Goal: Task Accomplishment & Management: Complete application form

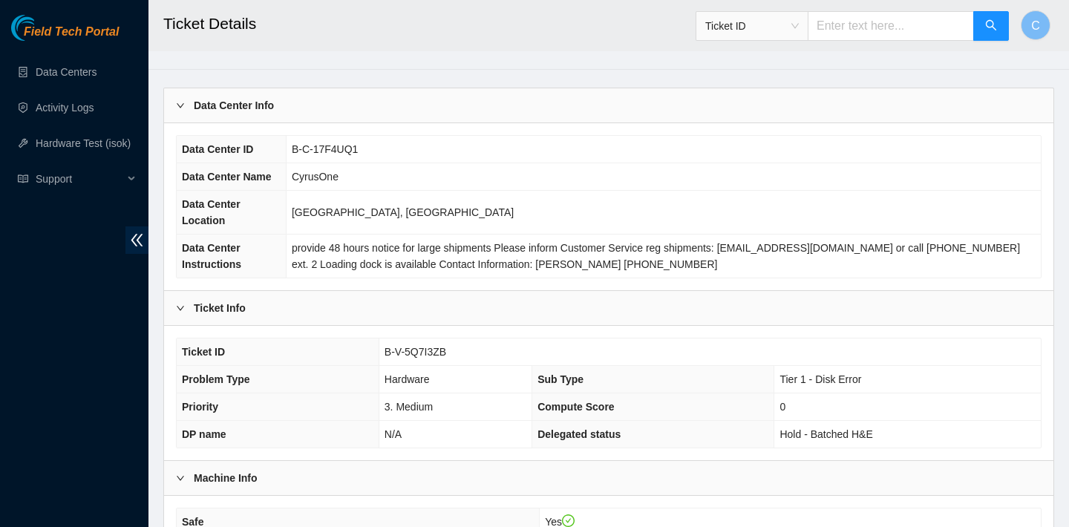
scroll to position [7, 0]
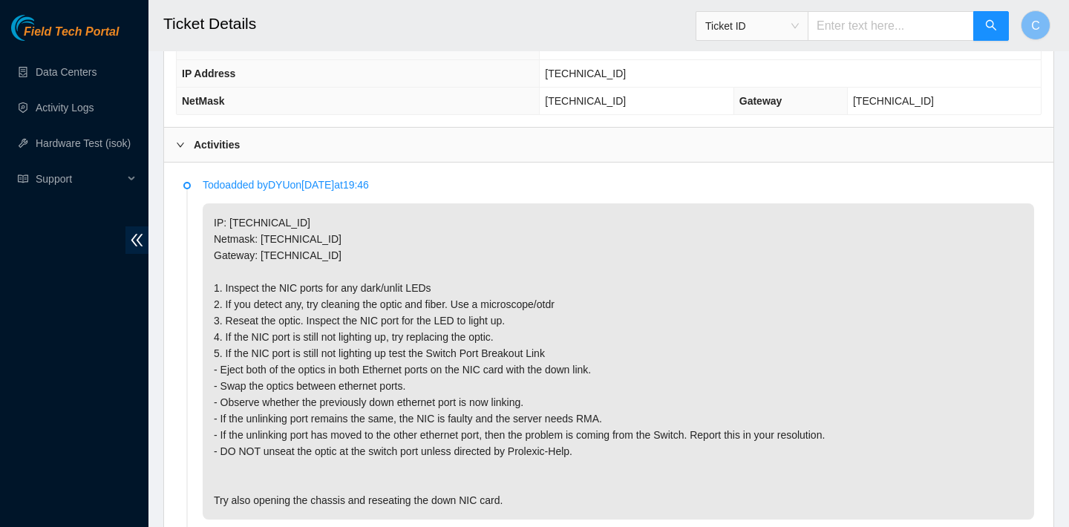
scroll to position [594, 0]
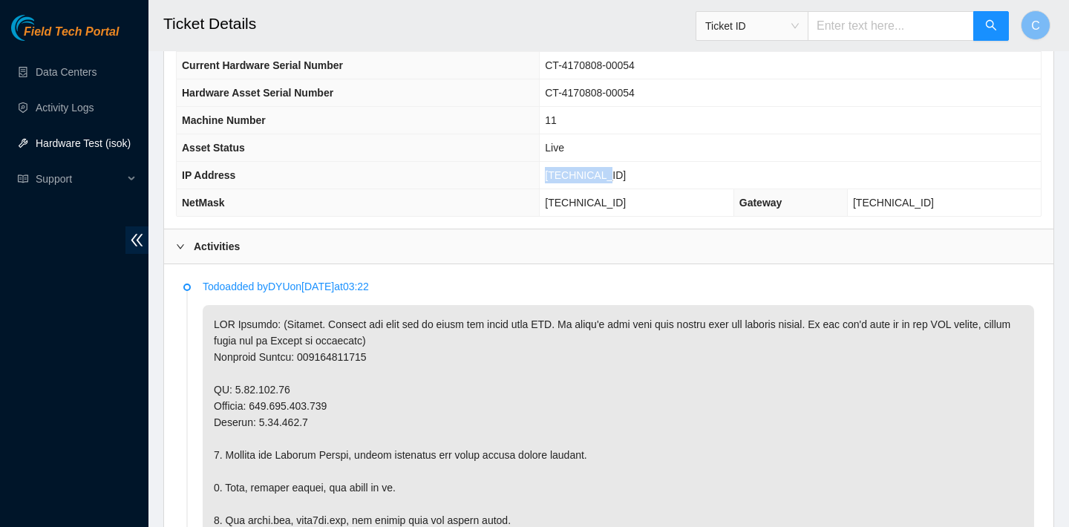
scroll to position [462, 0]
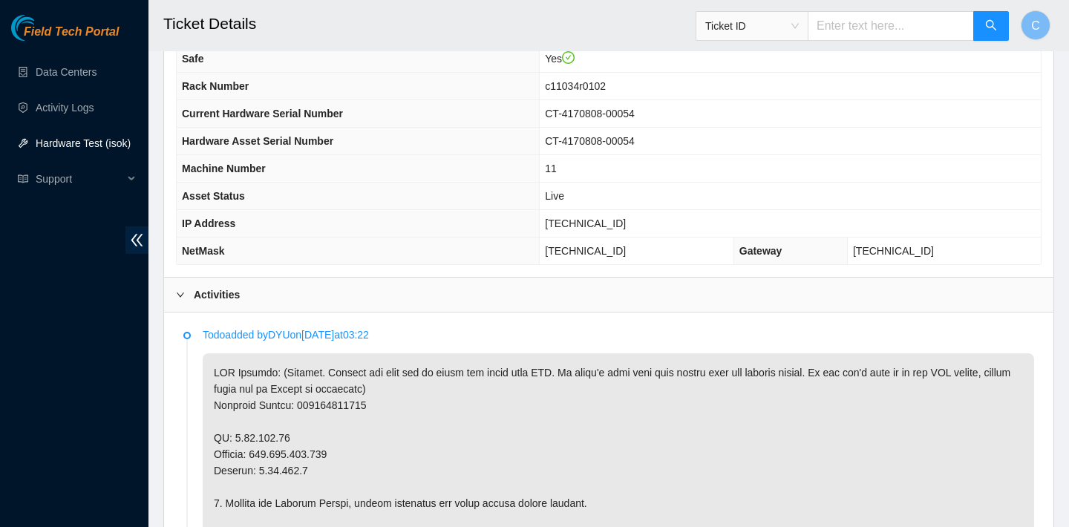
click at [714, 149] on td "CT-4170808-00054" at bounding box center [790, 141] width 501 height 27
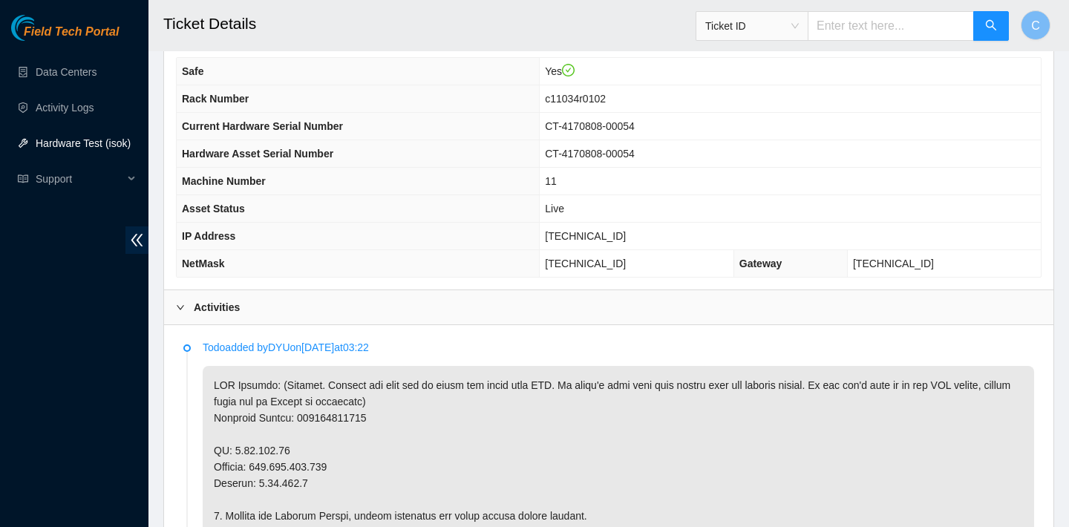
scroll to position [399, 0]
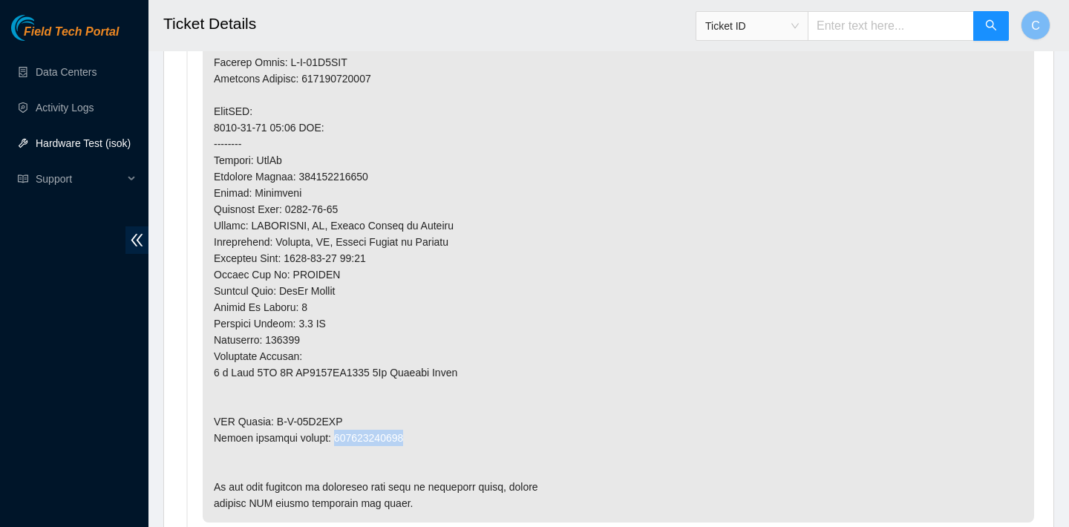
scroll to position [1311, 0]
drag, startPoint x: 381, startPoint y: 174, endPoint x: 302, endPoint y: 174, distance: 78.7
click at [302, 174] on p at bounding box center [618, 14] width 831 height 1018
copy p "463470051060"
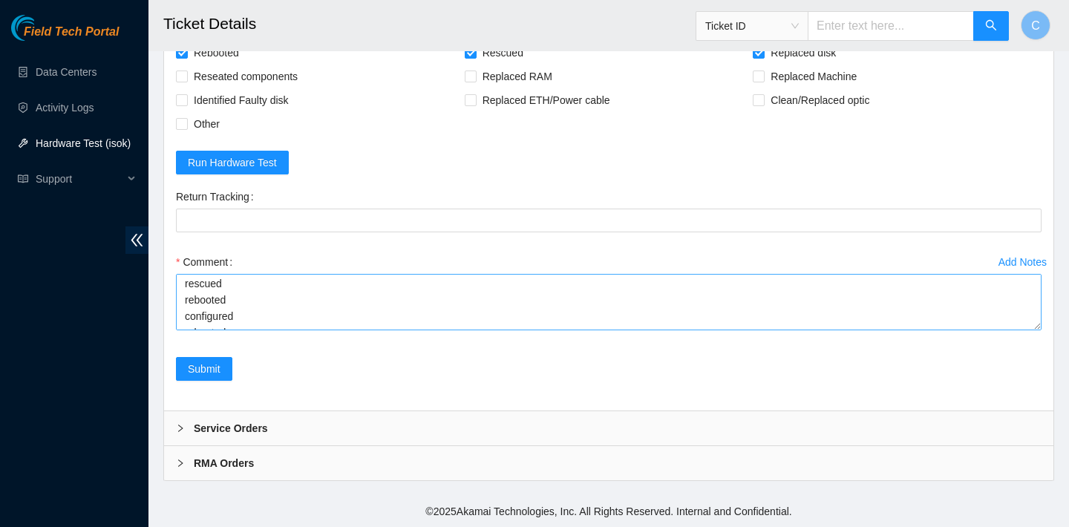
scroll to position [114, 0]
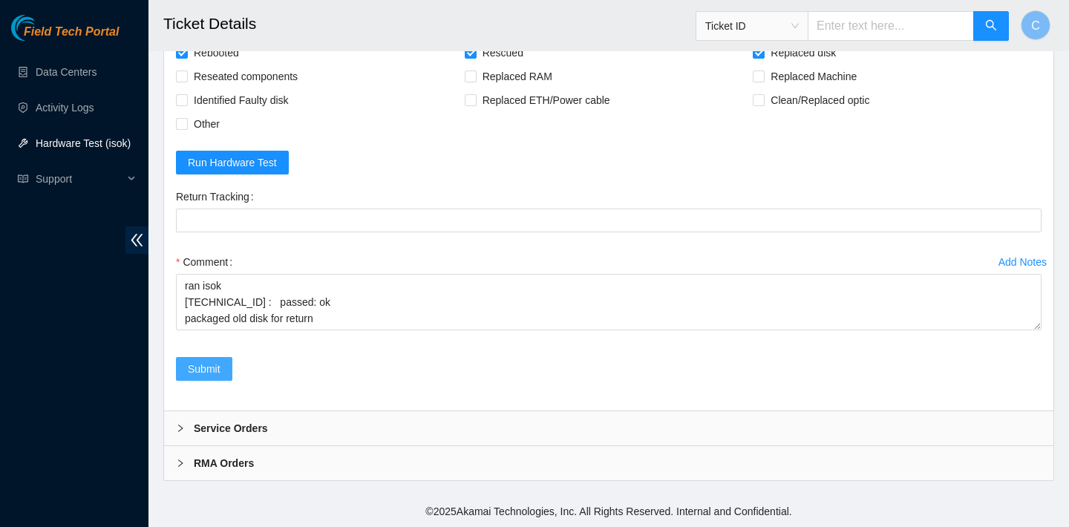
click at [203, 374] on span "Submit" at bounding box center [204, 369] width 33 height 16
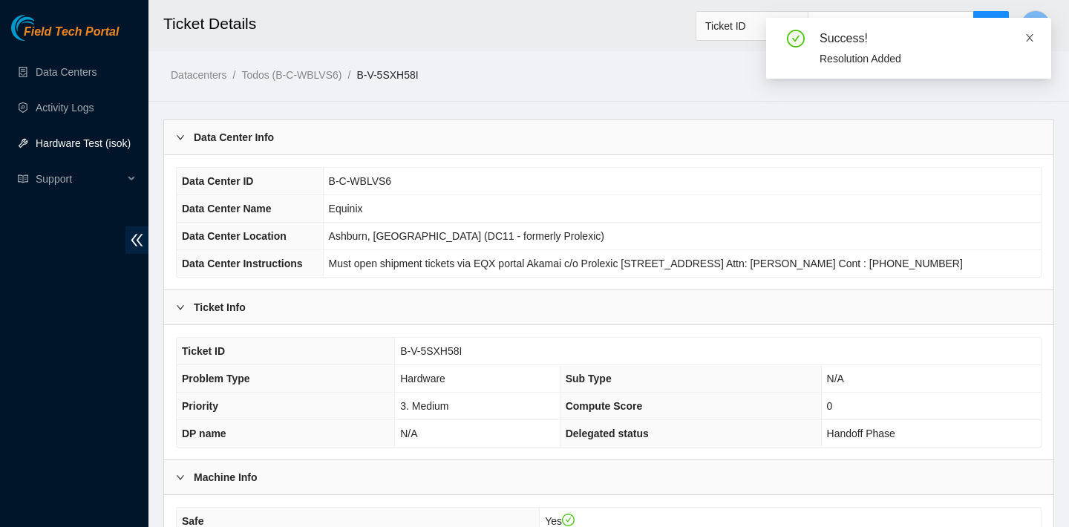
click at [1030, 35] on icon "close" at bounding box center [1029, 37] width 7 height 7
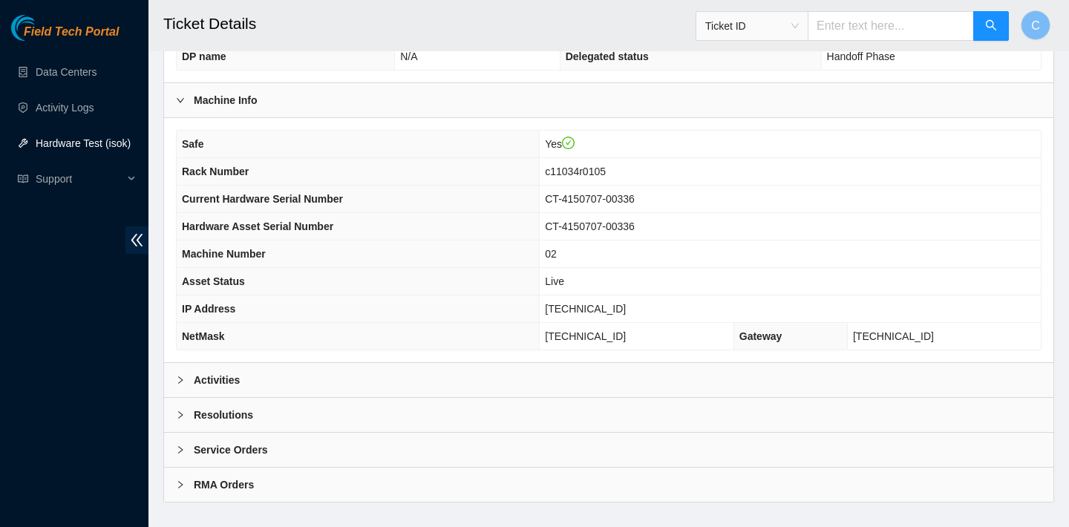
scroll to position [399, 0]
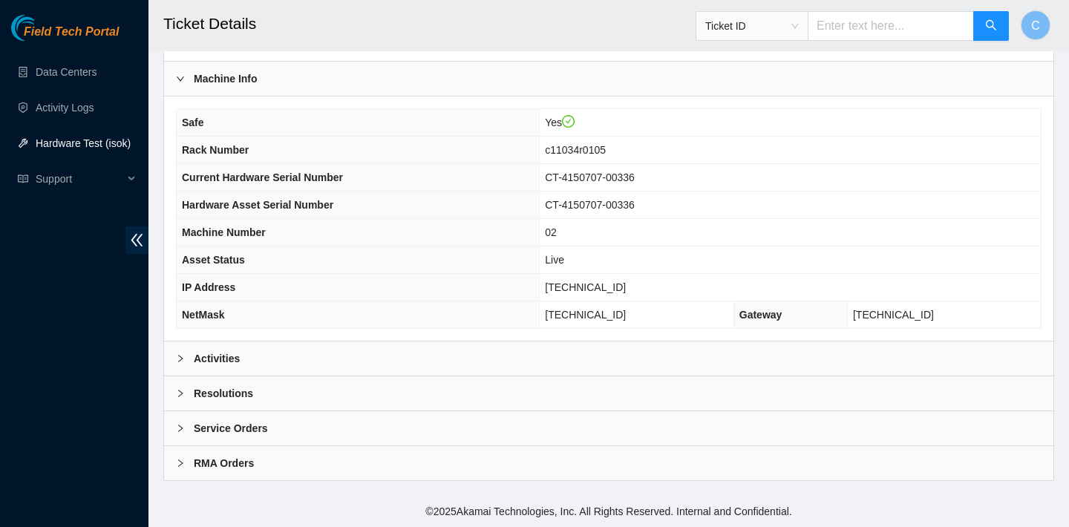
click at [551, 350] on div "Activities" at bounding box center [608, 358] width 889 height 34
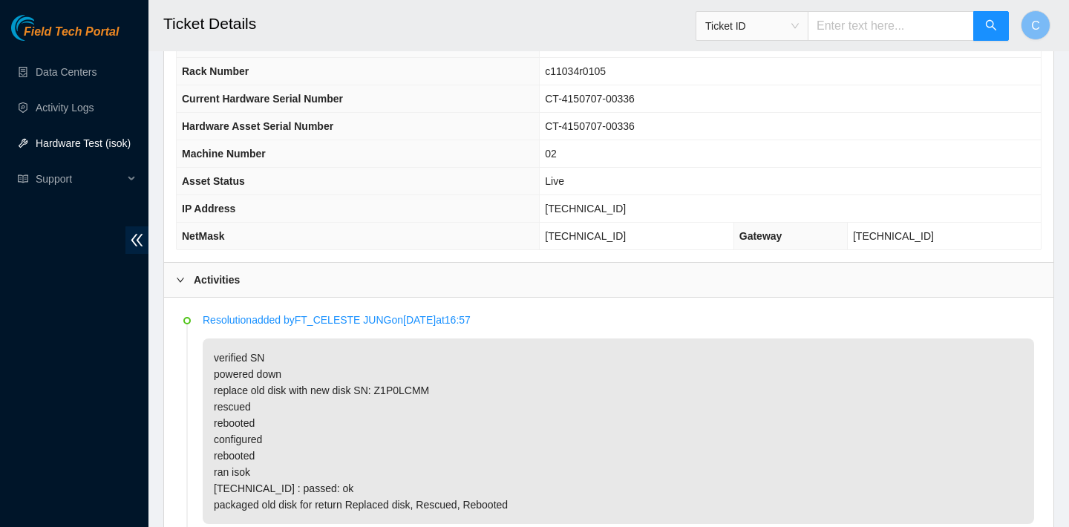
scroll to position [371, 0]
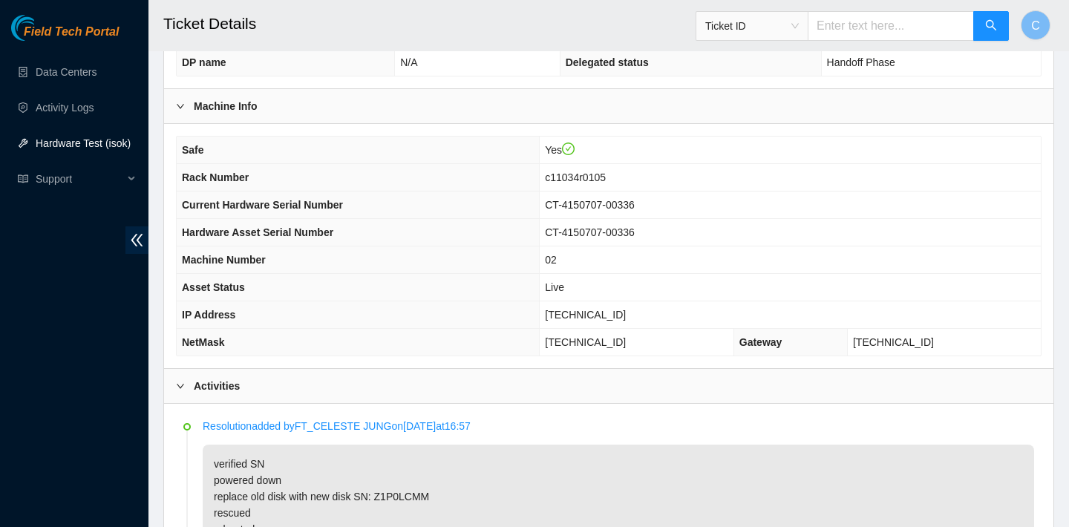
click at [511, 383] on div "Activities" at bounding box center [608, 386] width 889 height 34
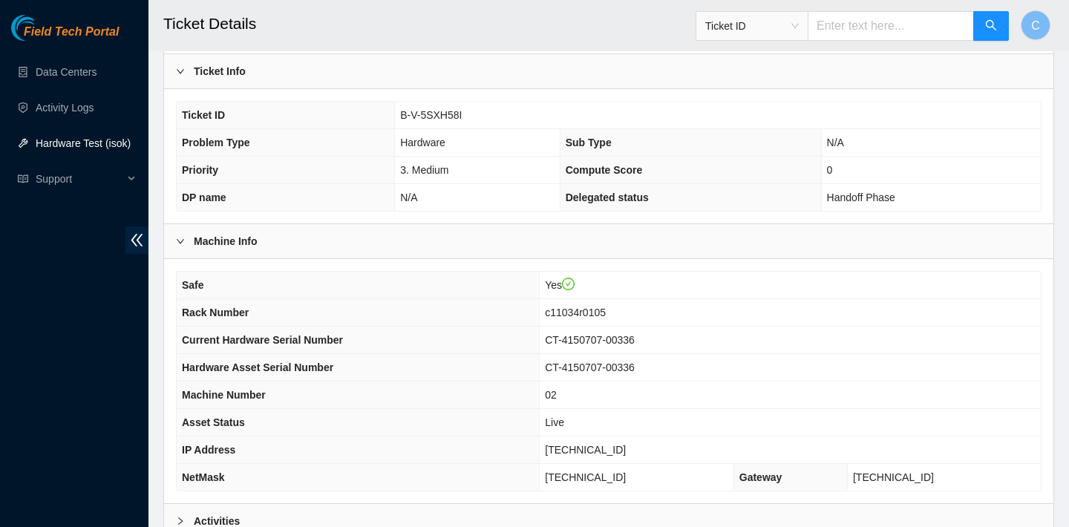
scroll to position [399, 0]
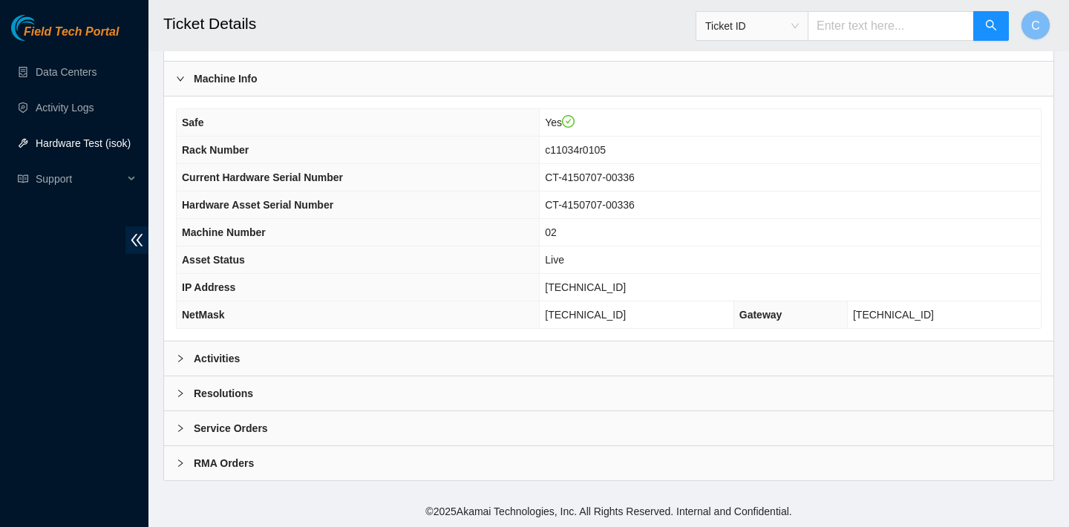
click at [711, 366] on div "Activities" at bounding box center [608, 358] width 889 height 34
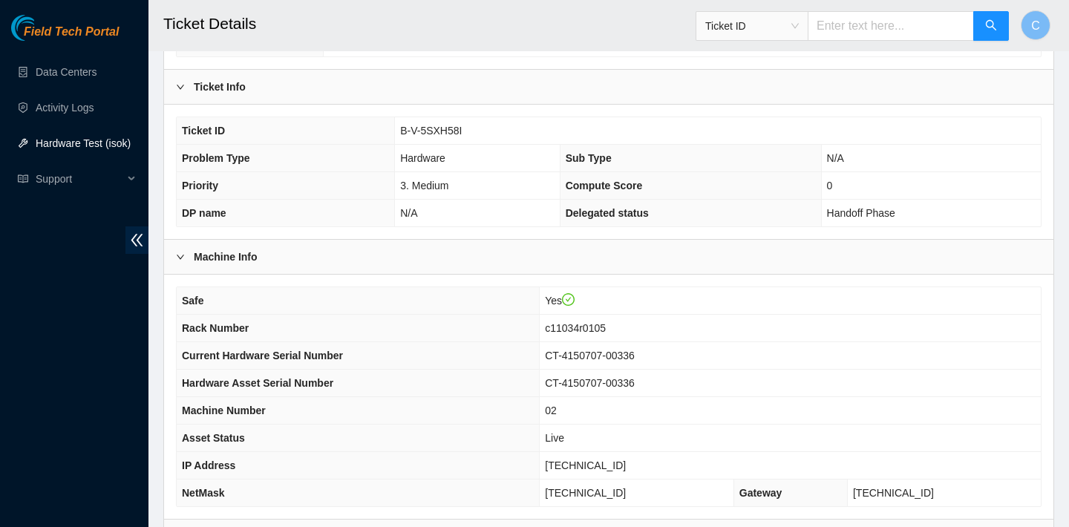
scroll to position [183, 0]
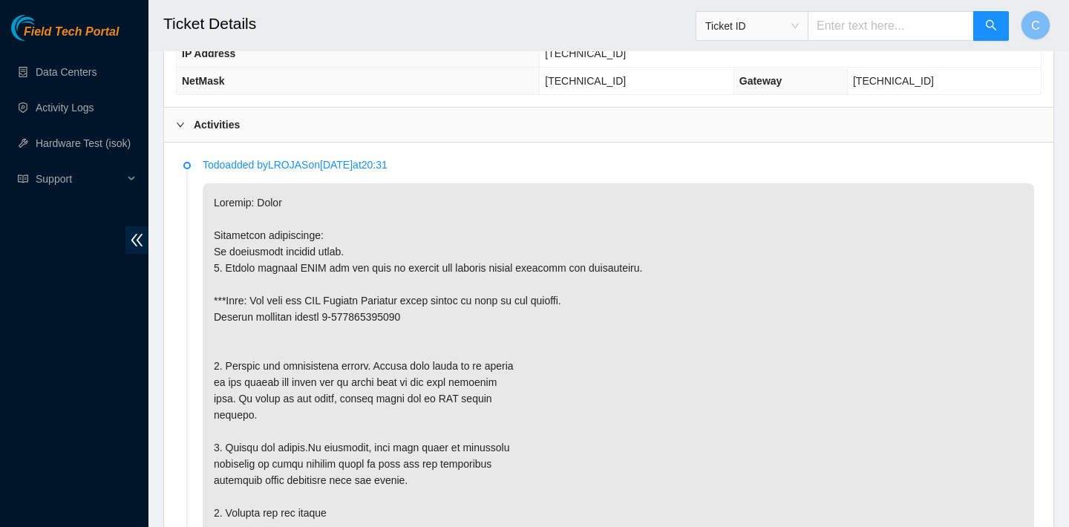
scroll to position [142, 0]
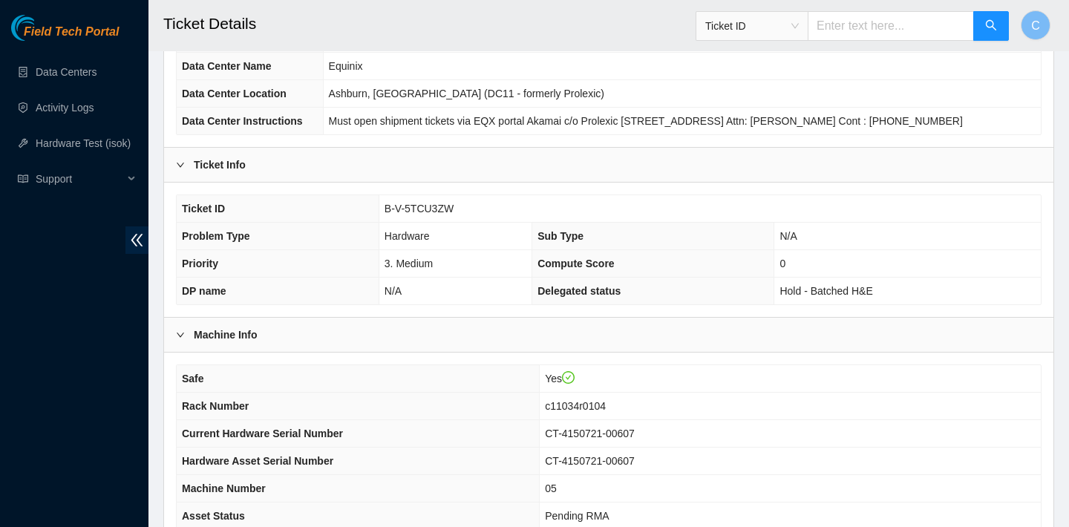
click at [359, 237] on th "Problem Type" at bounding box center [278, 236] width 202 height 27
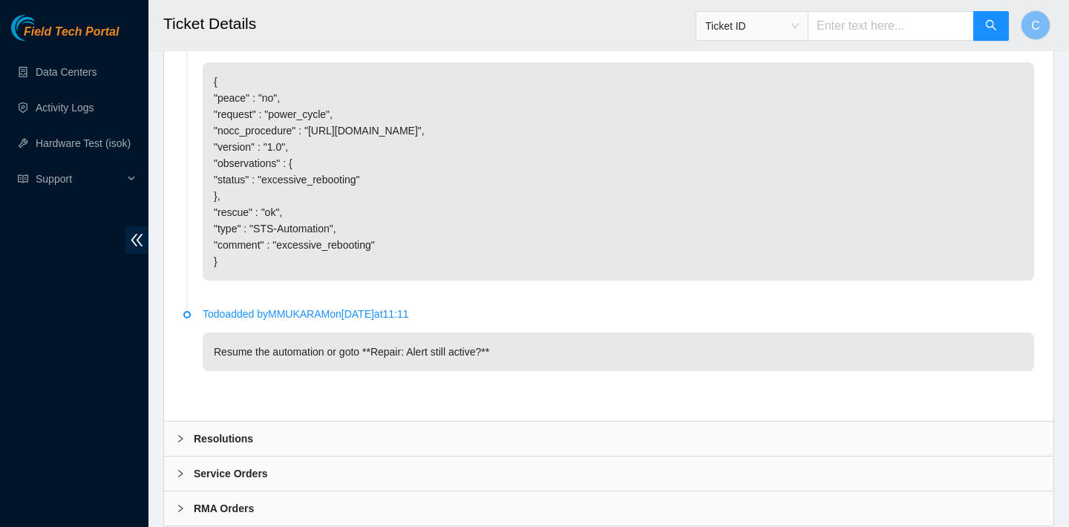
scroll to position [3512, 0]
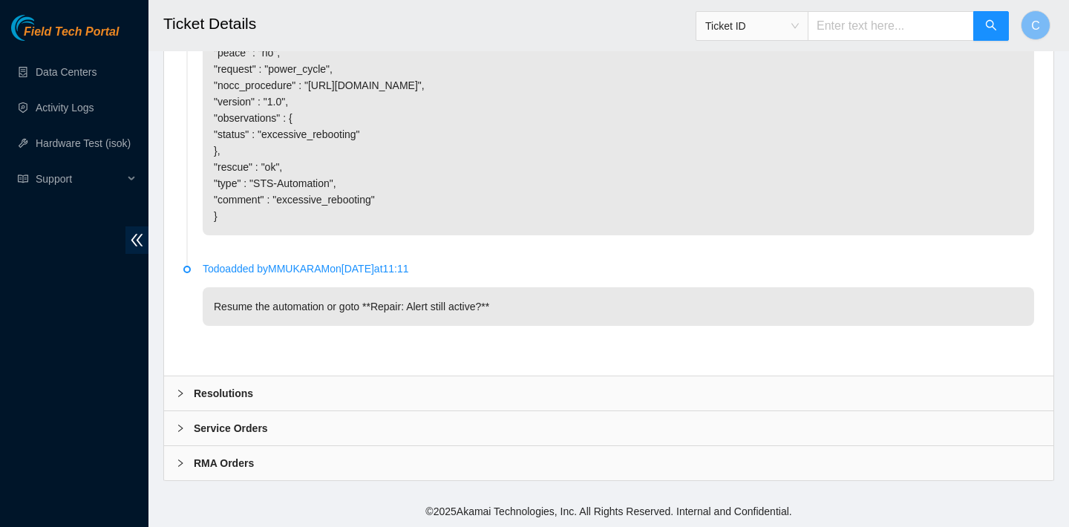
click at [669, 431] on div "Service Orders" at bounding box center [608, 428] width 889 height 34
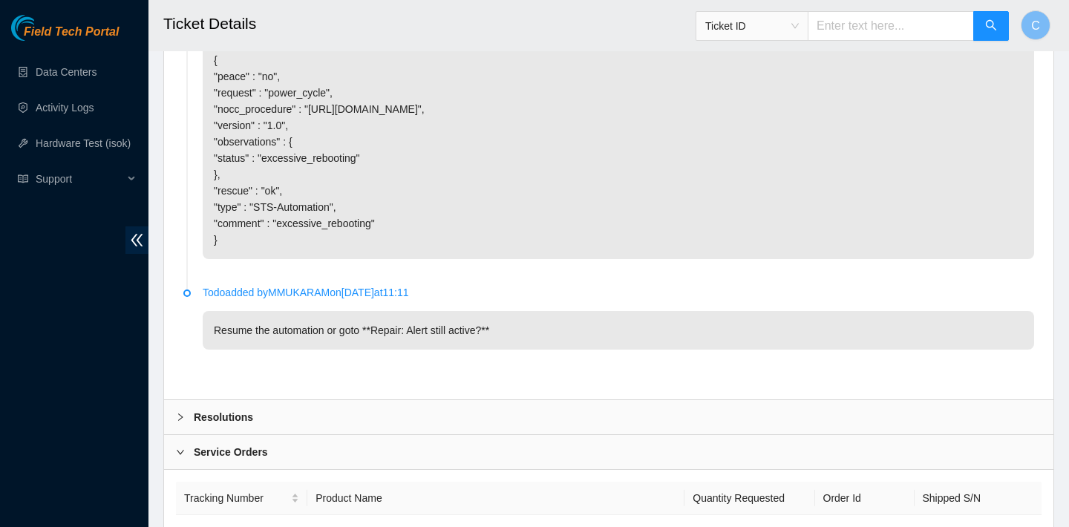
scroll to position [3611, 0]
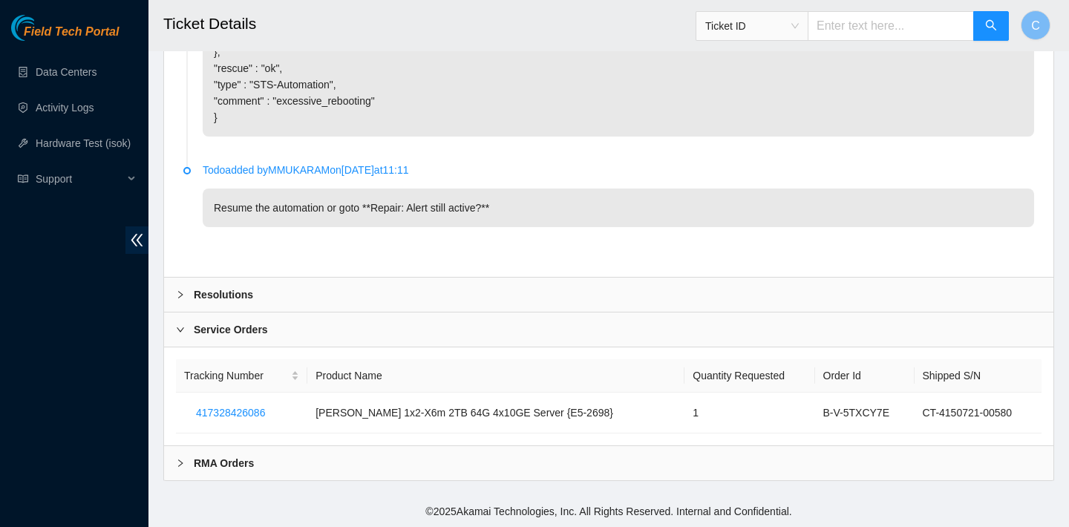
click at [421, 459] on div "RMA Orders" at bounding box center [608, 463] width 889 height 34
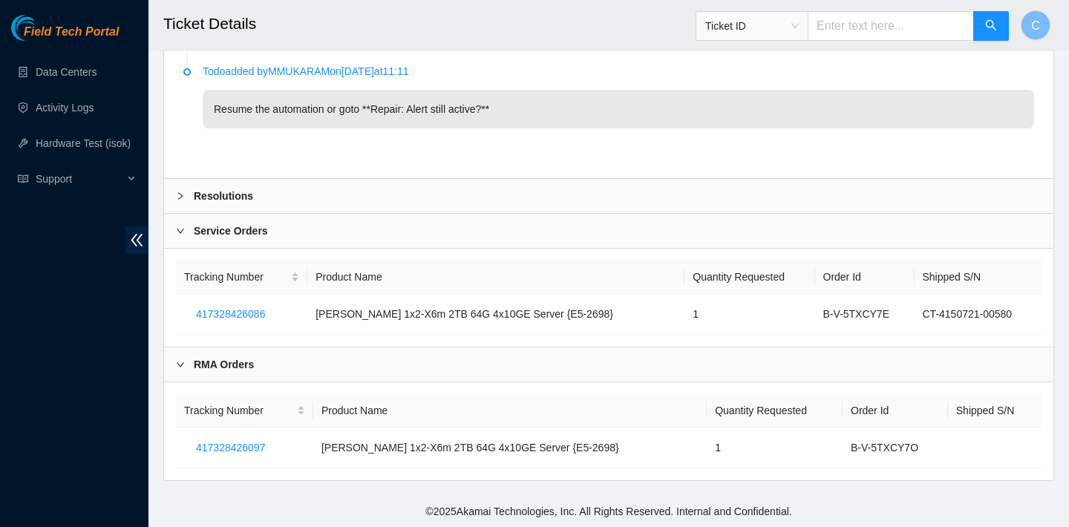
scroll to position [3709, 0]
click at [351, 197] on div "Resolutions" at bounding box center [608, 196] width 889 height 34
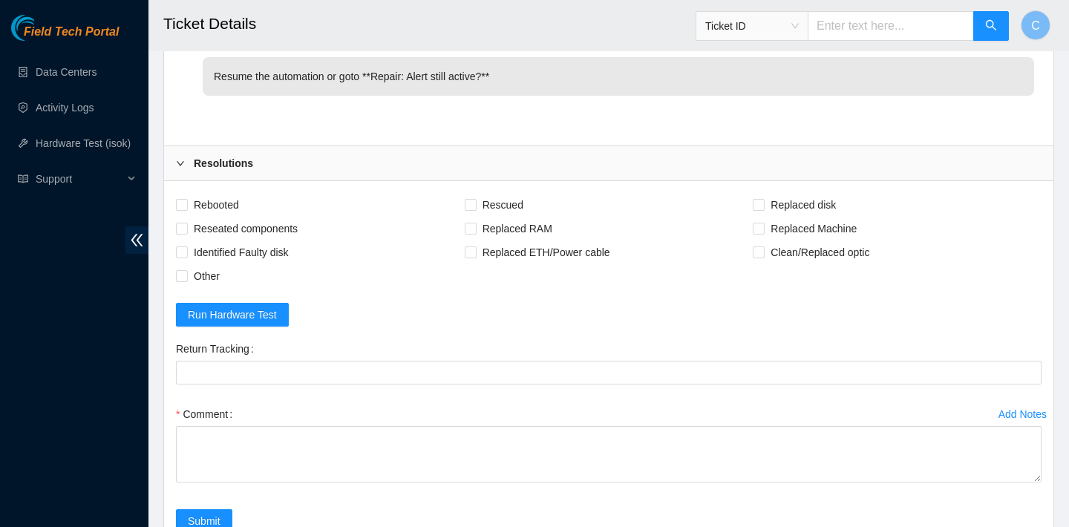
scroll to position [3798, 0]
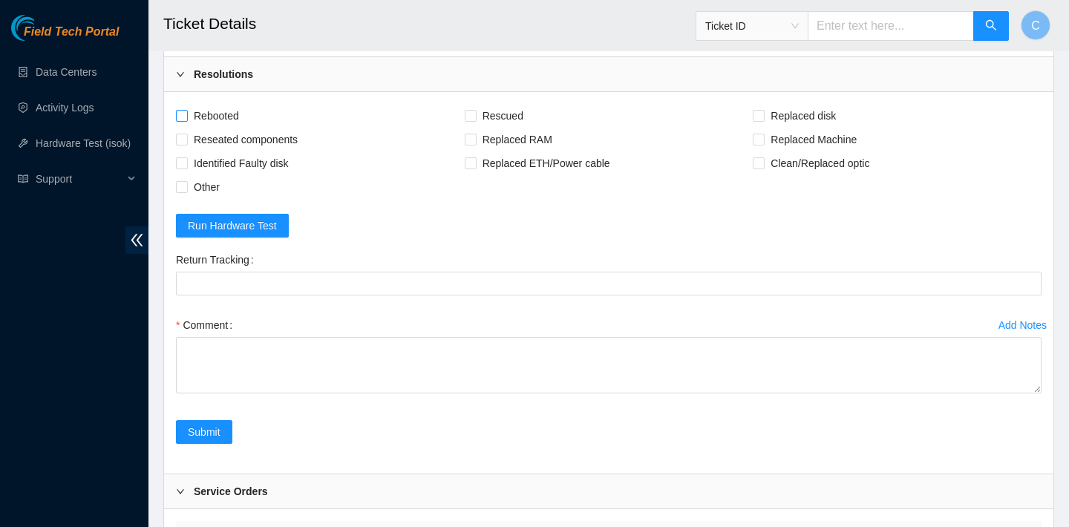
click at [229, 128] on span "Rebooted" at bounding box center [216, 116] width 57 height 24
click at [186, 120] on input "Rebooted" at bounding box center [181, 115] width 10 height 10
checkbox input "true"
click at [792, 151] on span "Replaced Machine" at bounding box center [813, 140] width 98 height 24
click at [763, 144] on input "Replaced Machine" at bounding box center [758, 139] width 10 height 10
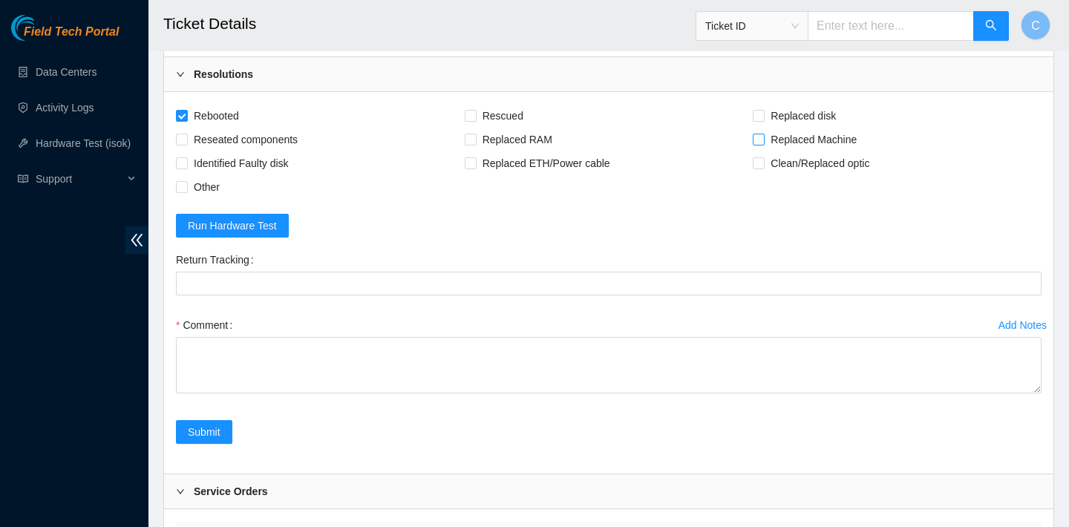
checkbox input "true"
click at [496, 128] on span "Rescued" at bounding box center [502, 116] width 53 height 24
click at [475, 120] on input "Rescued" at bounding box center [470, 115] width 10 height 10
checkbox input "true"
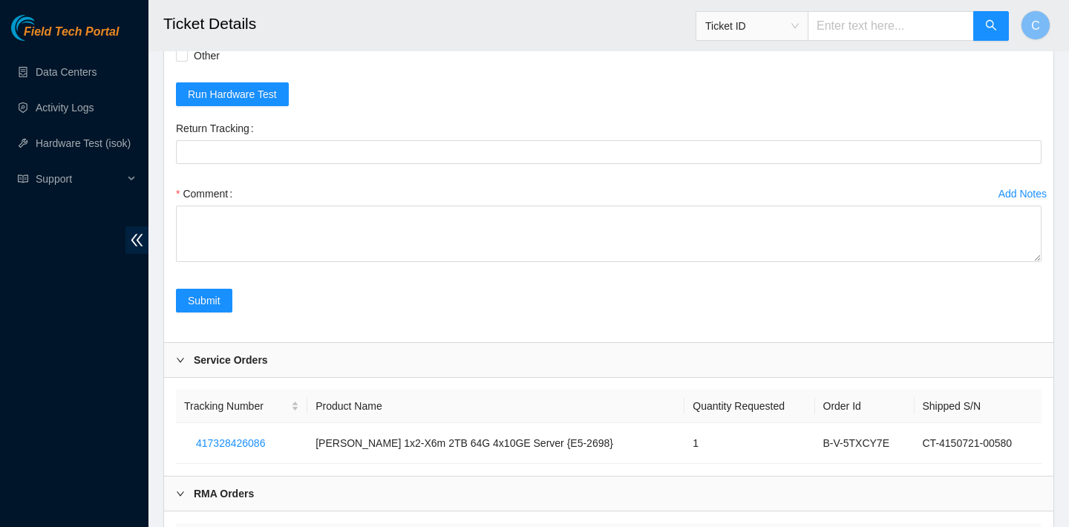
scroll to position [3910, 0]
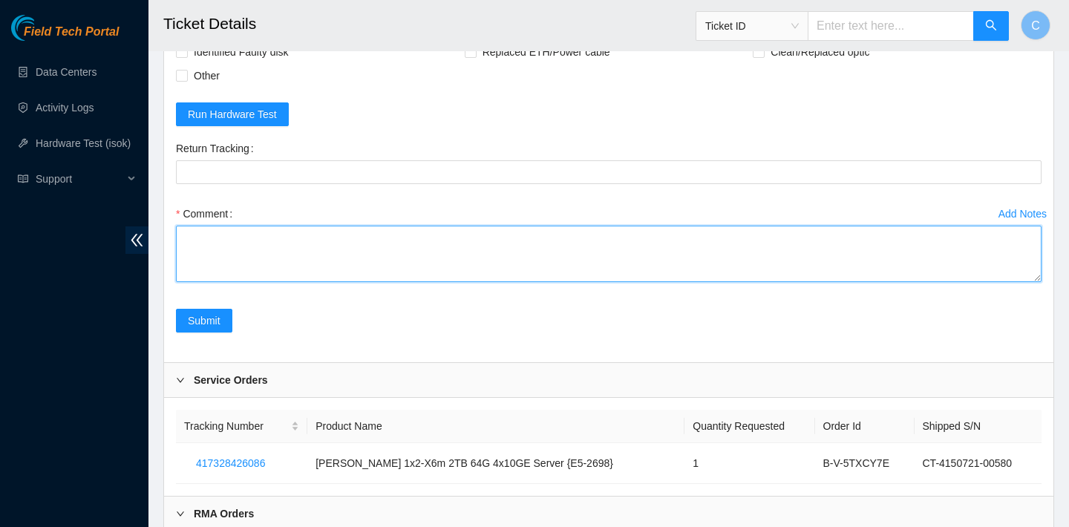
click at [465, 269] on textarea "Comment" at bounding box center [608, 254] width 865 height 56
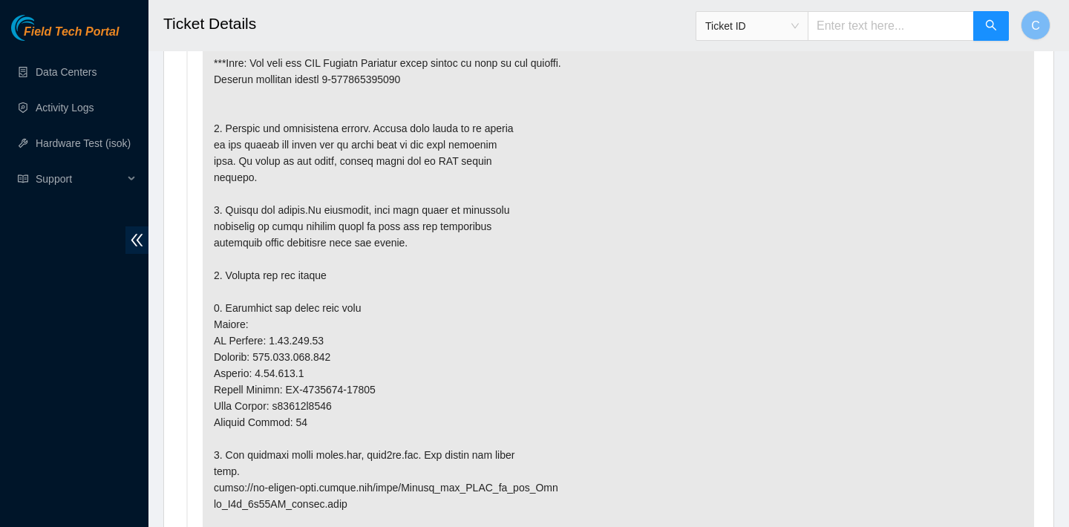
scroll to position [871, 0]
drag, startPoint x: 388, startPoint y: 384, endPoint x: 288, endPoint y: 383, distance: 100.2
click at [288, 383] on p at bounding box center [618, 461] width 831 height 1035
copy p "CT-4150721-00580"
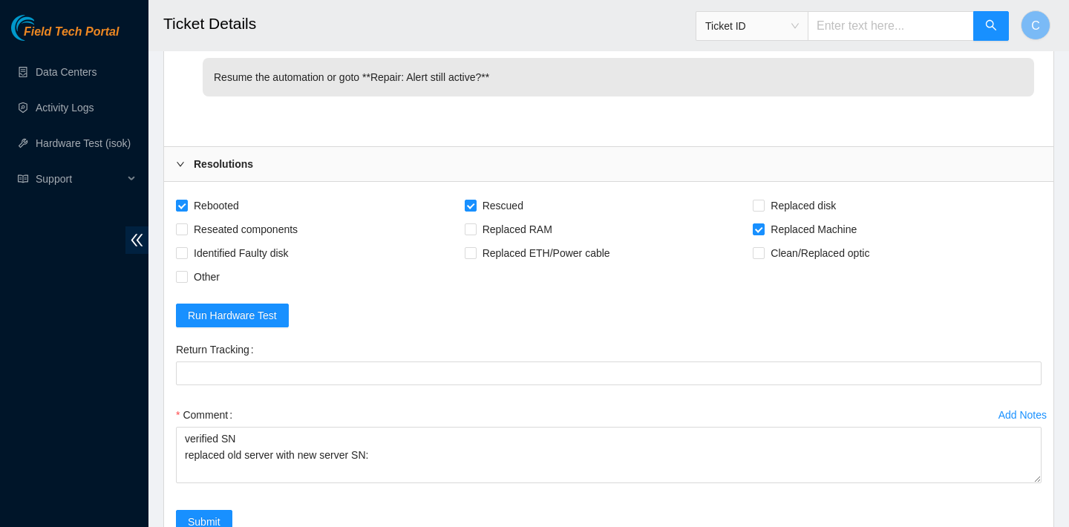
scroll to position [3925, 0]
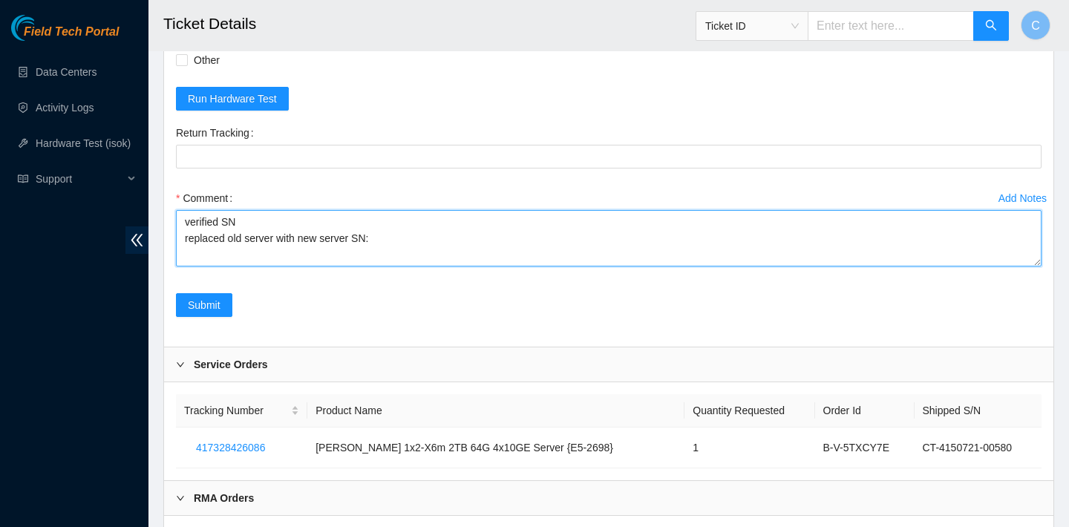
click at [388, 266] on textarea "verified SN replaced old server with new server SN:" at bounding box center [608, 238] width 865 height 56
paste textarea "CT-4150721-00580"
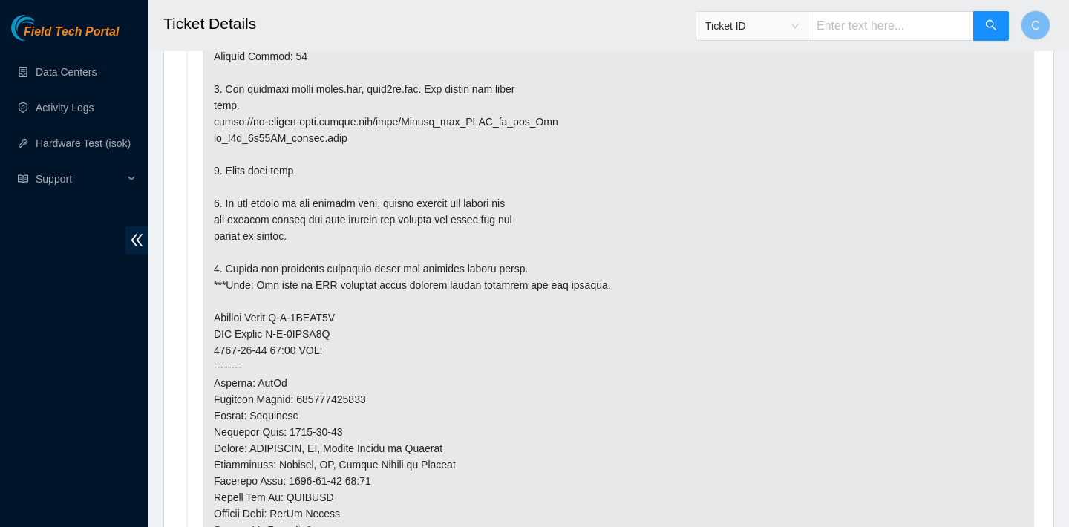
scroll to position [1030, 0]
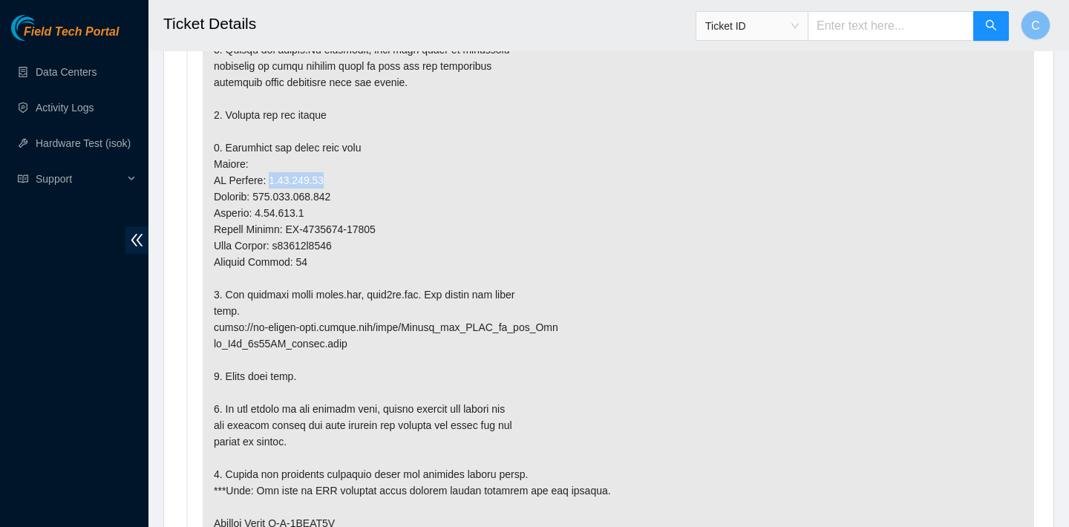
drag, startPoint x: 333, startPoint y: 175, endPoint x: 272, endPoint y: 174, distance: 60.9
click at [272, 174] on p at bounding box center [618, 303] width 831 height 1035
copy p "2.17.192.79"
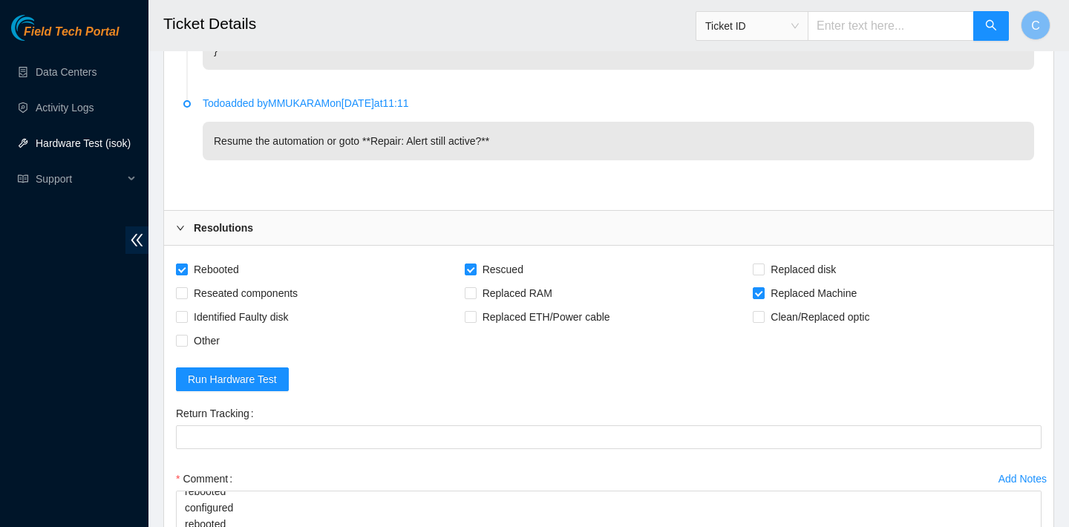
scroll to position [3970, 0]
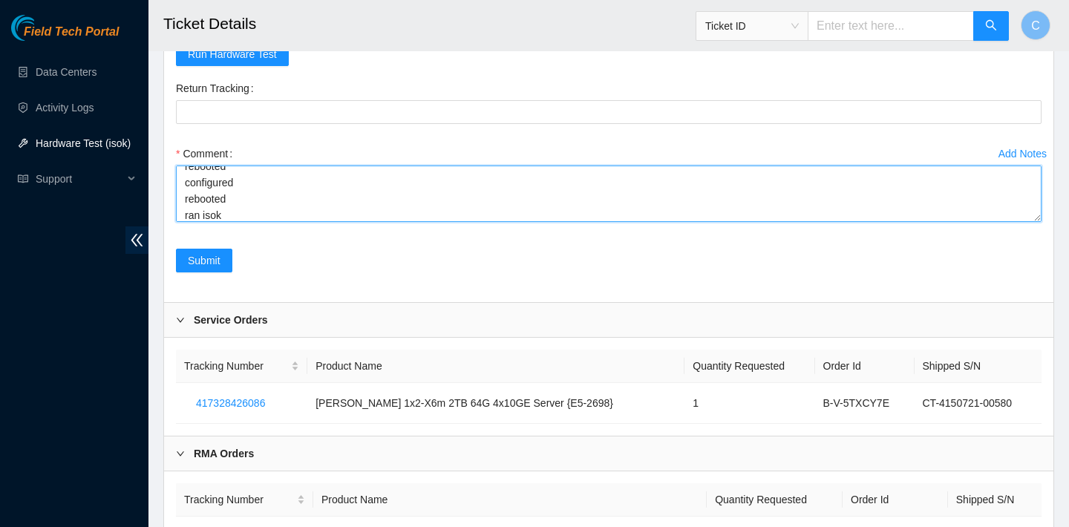
click at [255, 222] on textarea "verified SN replaced old server with new server SN: CT-4150721-00580 rescued re…" at bounding box center [608, 193] width 865 height 56
click at [247, 222] on textarea "verified SN replaced old server with new server SN: CT-4150721-00580 rescued re…" at bounding box center [608, 193] width 865 height 56
paste textarea "2.17.192.79 : passed: ok"
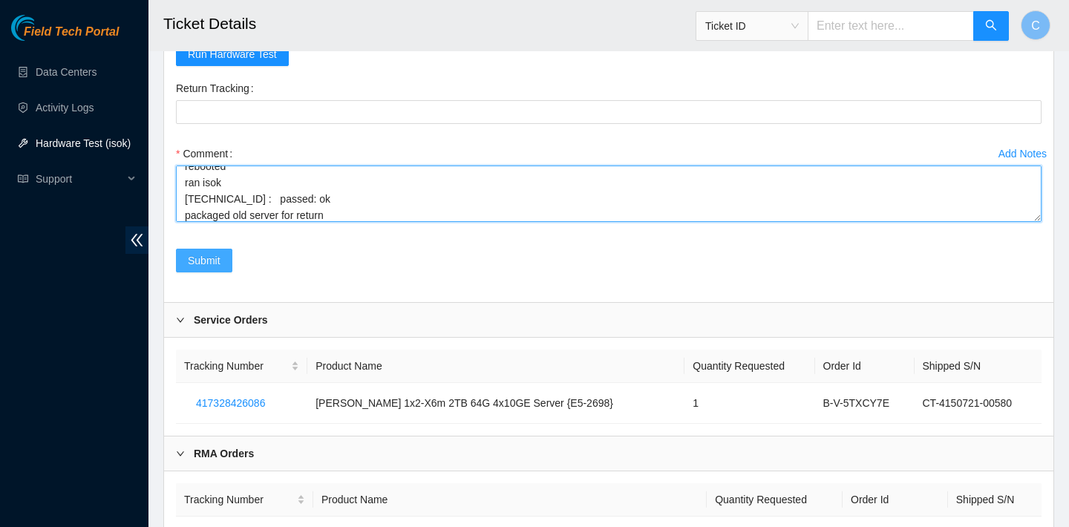
type textarea "verified SN replaced old server with new server SN: CT-4150721-00580 rescued re…"
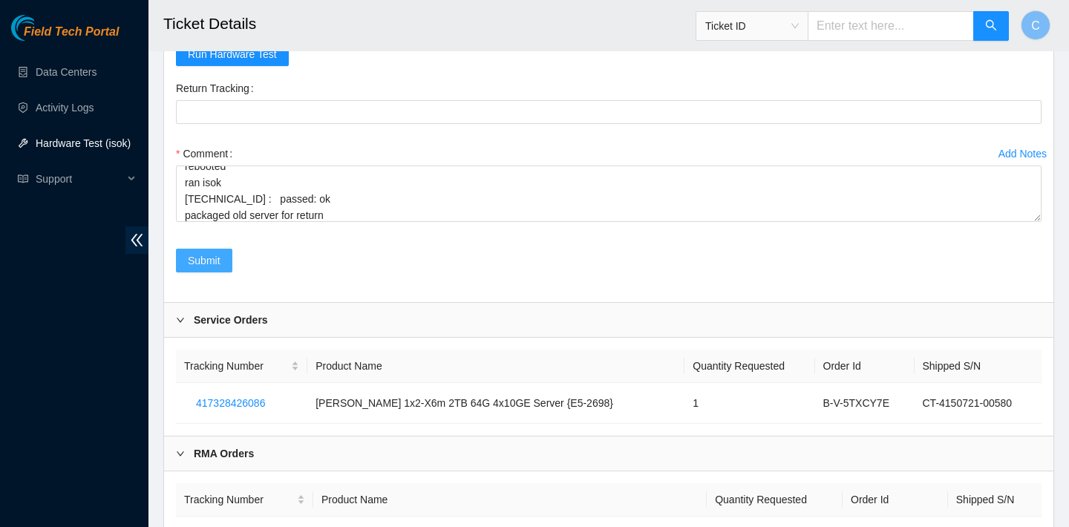
click at [214, 269] on span "Submit" at bounding box center [204, 260] width 33 height 16
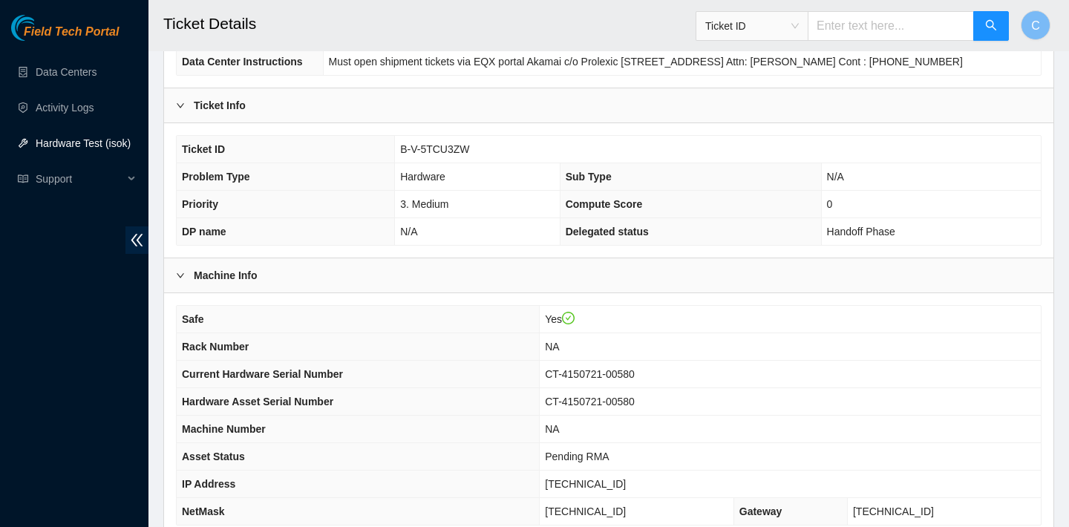
scroll to position [399, 0]
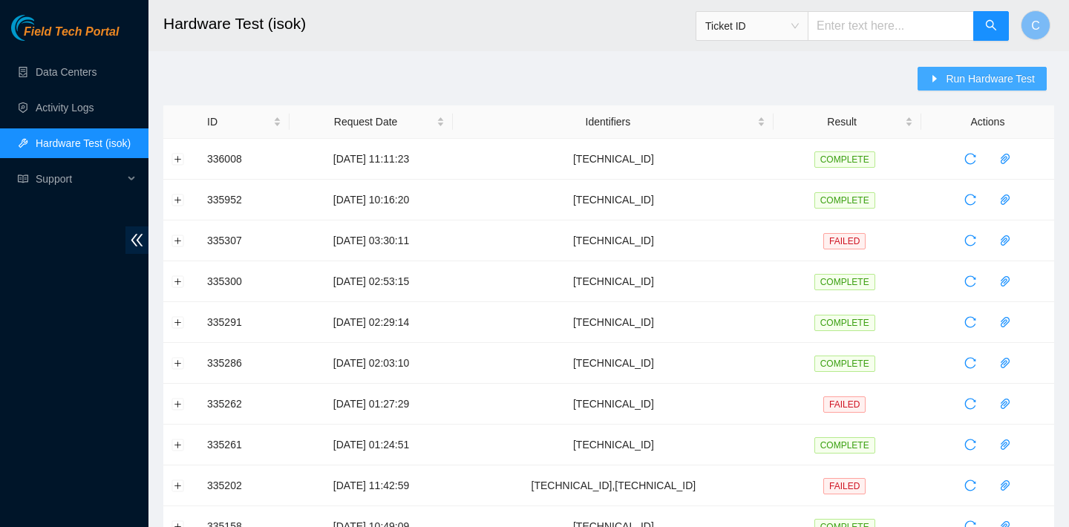
click at [955, 76] on span "Run Hardware Test" at bounding box center [989, 79] width 89 height 16
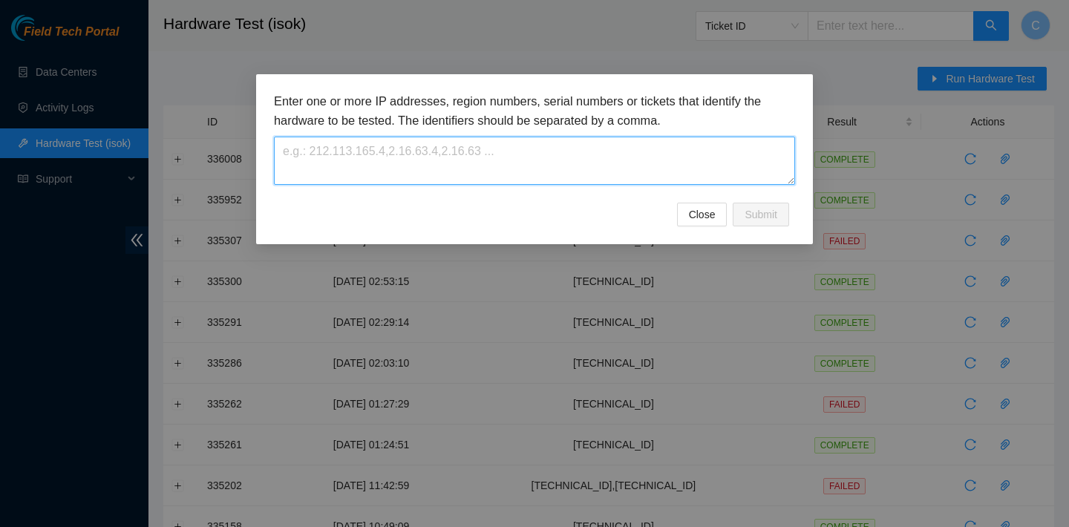
click at [603, 171] on textarea at bounding box center [534, 161] width 521 height 48
paste textarea "[TECHNICAL_ID]"
type textarea "[TECHNICAL_ID]"
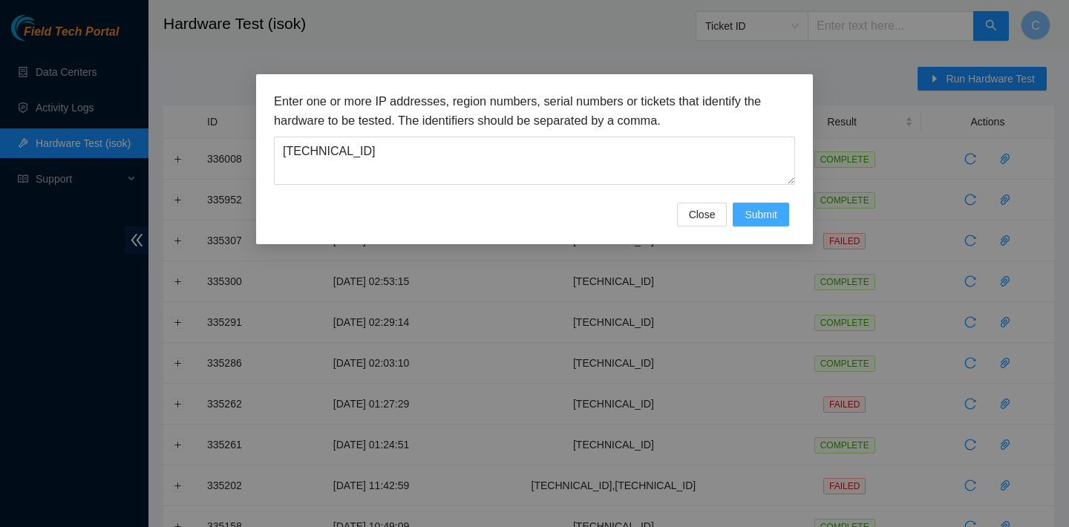
click at [748, 215] on span "Submit" at bounding box center [760, 214] width 33 height 16
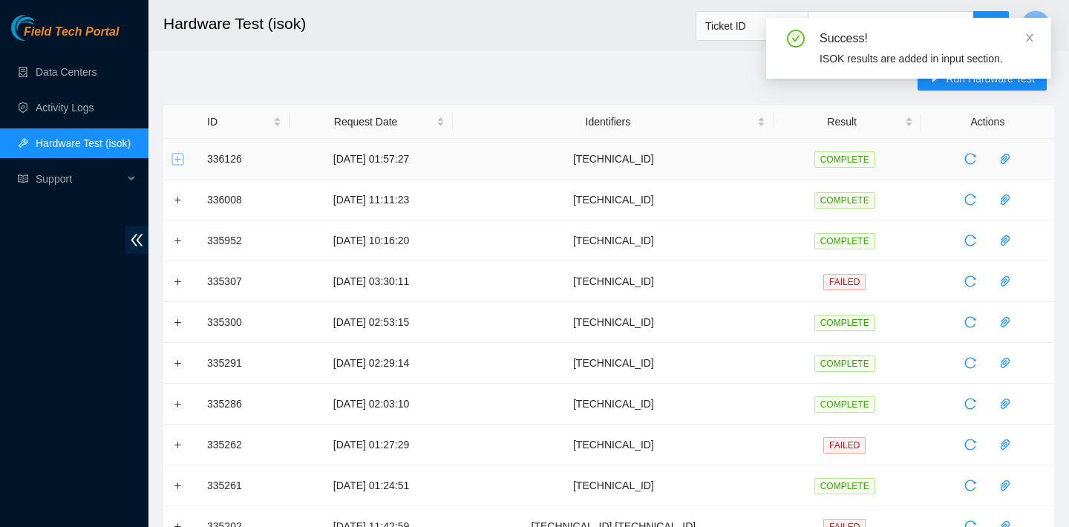
click at [178, 157] on button "Expand row" at bounding box center [178, 159] width 12 height 12
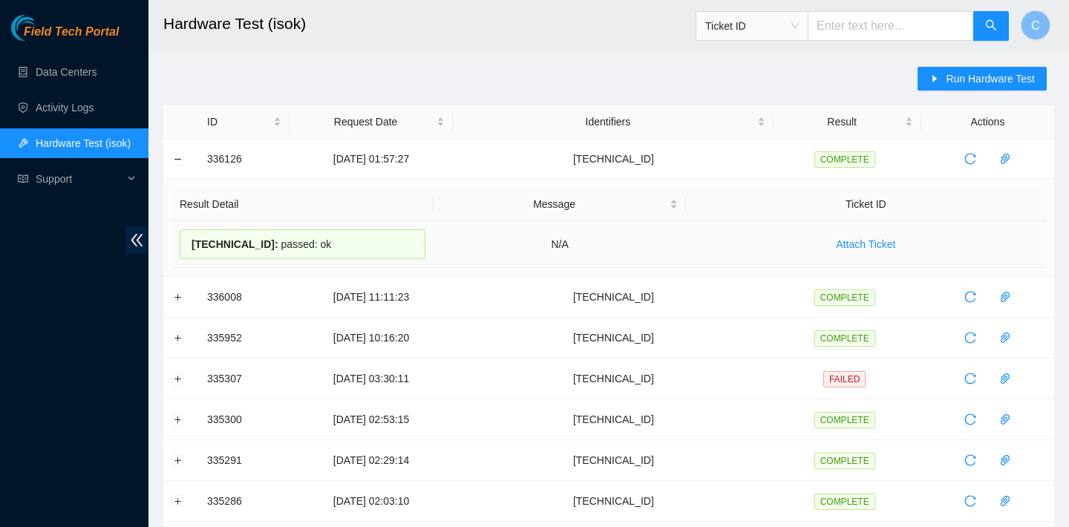
drag, startPoint x: 329, startPoint y: 242, endPoint x: 186, endPoint y: 236, distance: 143.4
click at [186, 236] on div "[TECHNICAL_ID] : passed: ok" at bounding box center [303, 244] width 246 height 30
copy div "2.17.192.79 : passed: ok"
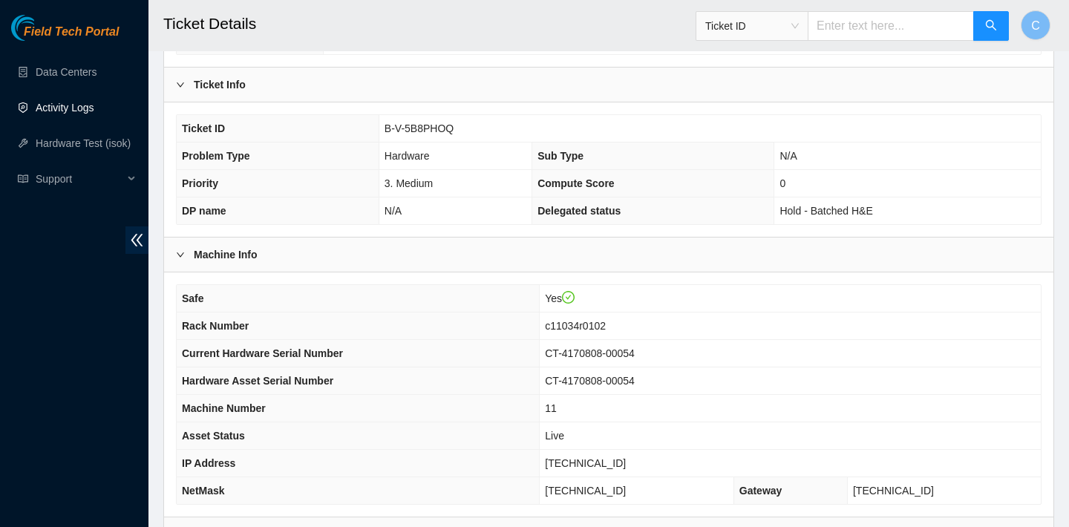
scroll to position [222, 0]
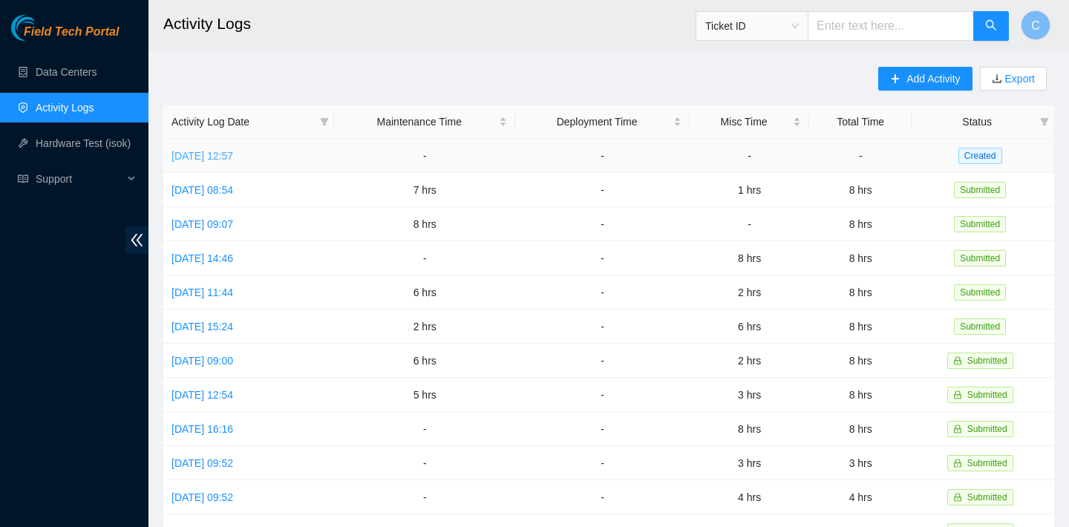
click at [233, 150] on link "Fri, 12 Sep 2025 12:57" at bounding box center [202, 156] width 62 height 12
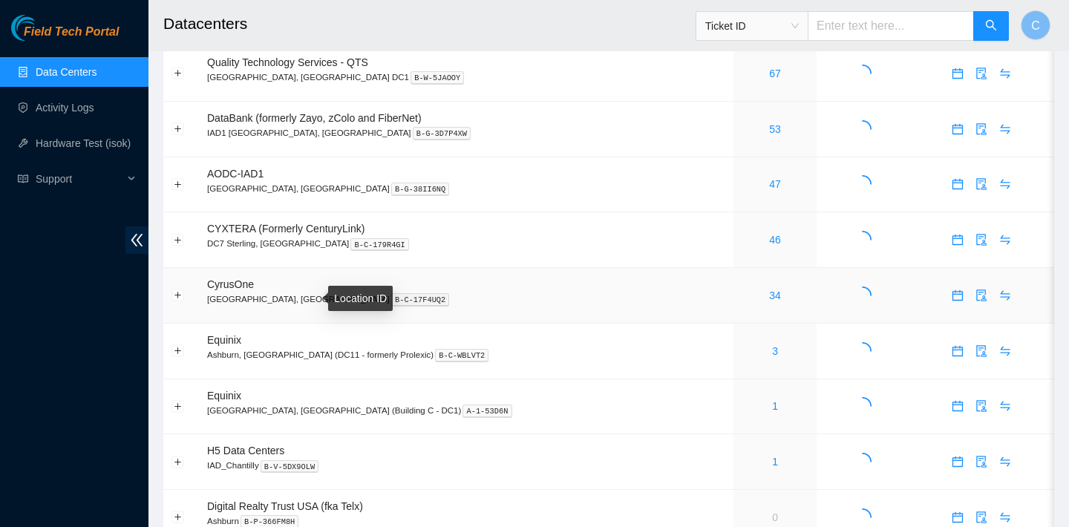
scroll to position [65, 0]
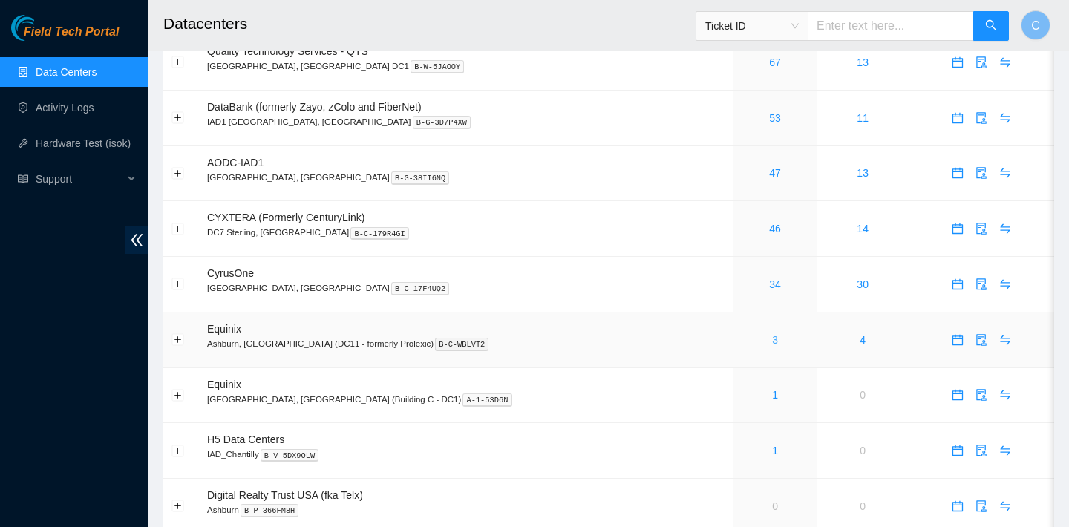
click at [772, 338] on link "3" at bounding box center [775, 340] width 6 height 12
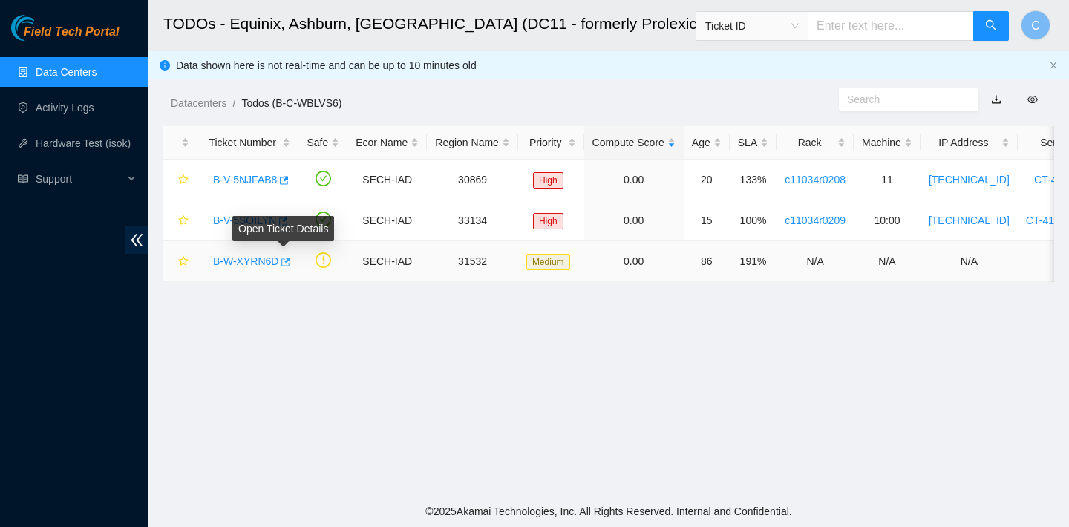
click at [287, 260] on icon "button" at bounding box center [286, 262] width 9 height 8
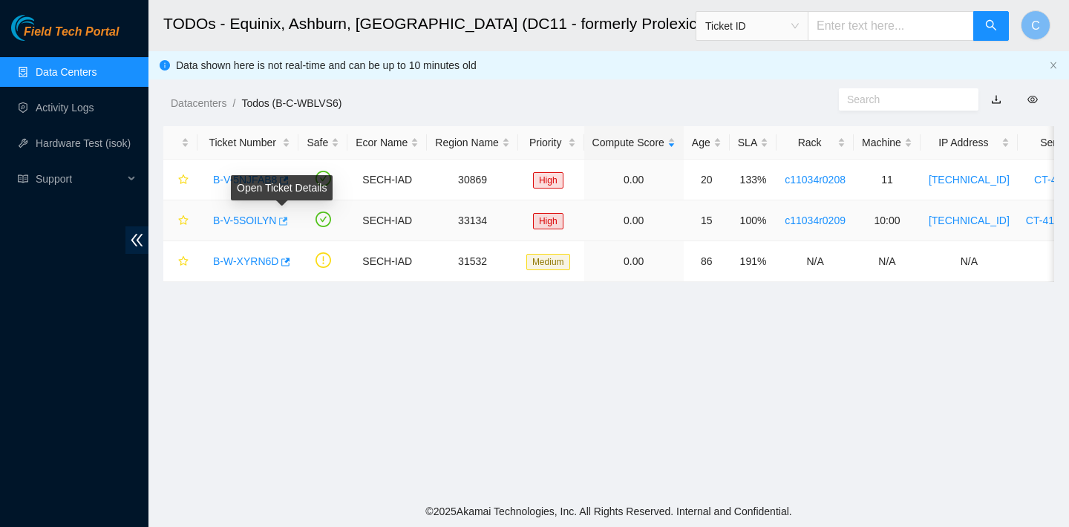
click at [284, 222] on icon "button" at bounding box center [282, 221] width 10 height 10
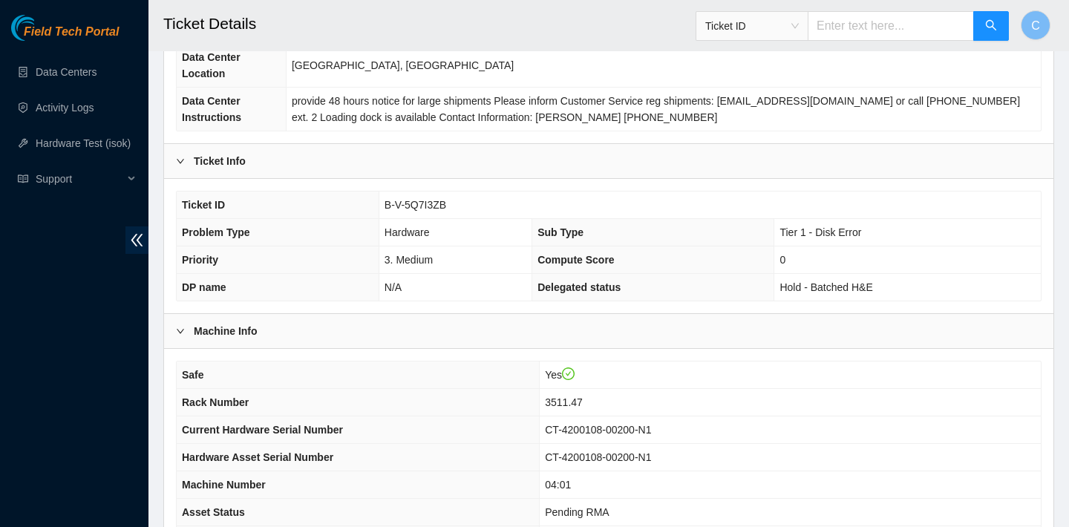
scroll to position [181, 0]
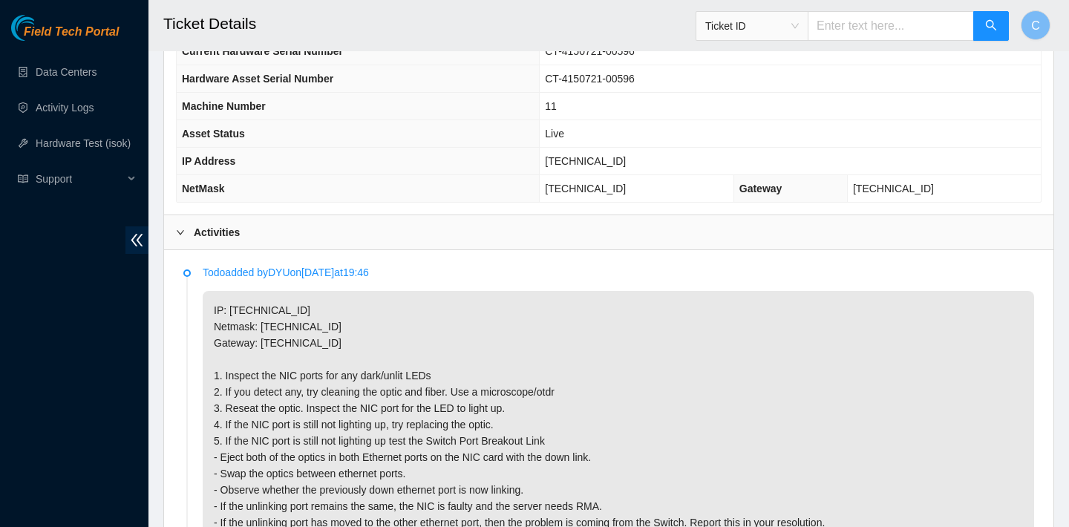
scroll to position [594, 0]
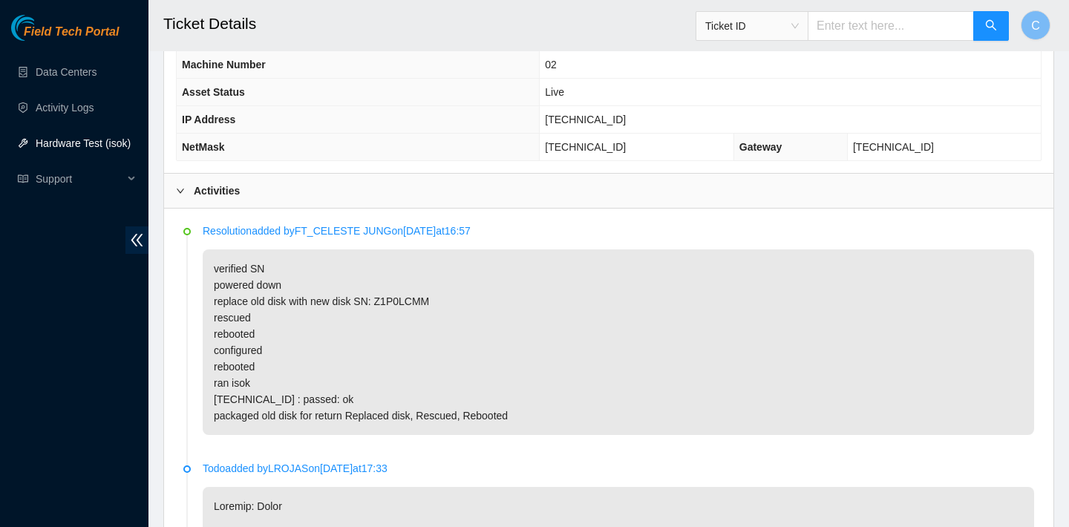
scroll to position [711, 0]
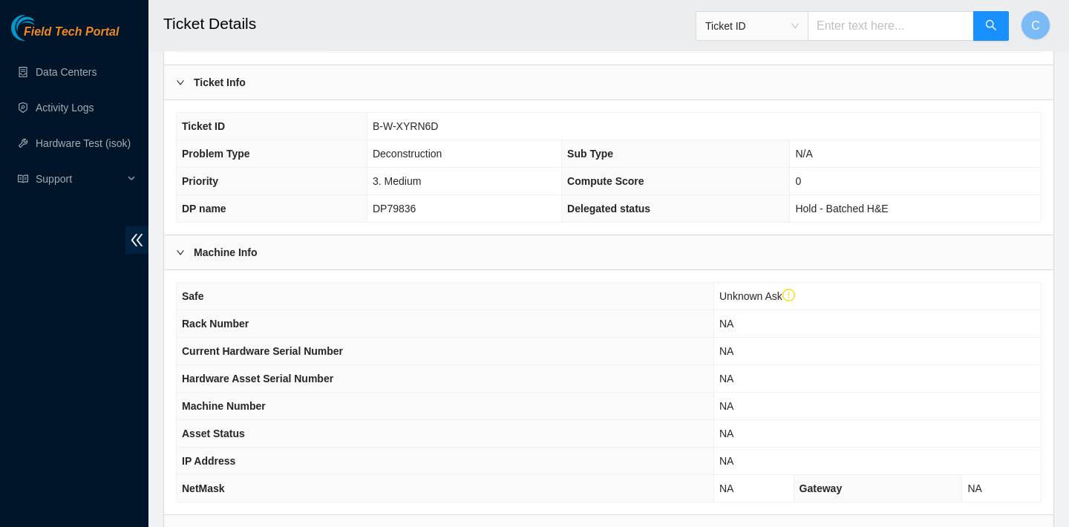
scroll to position [427, 0]
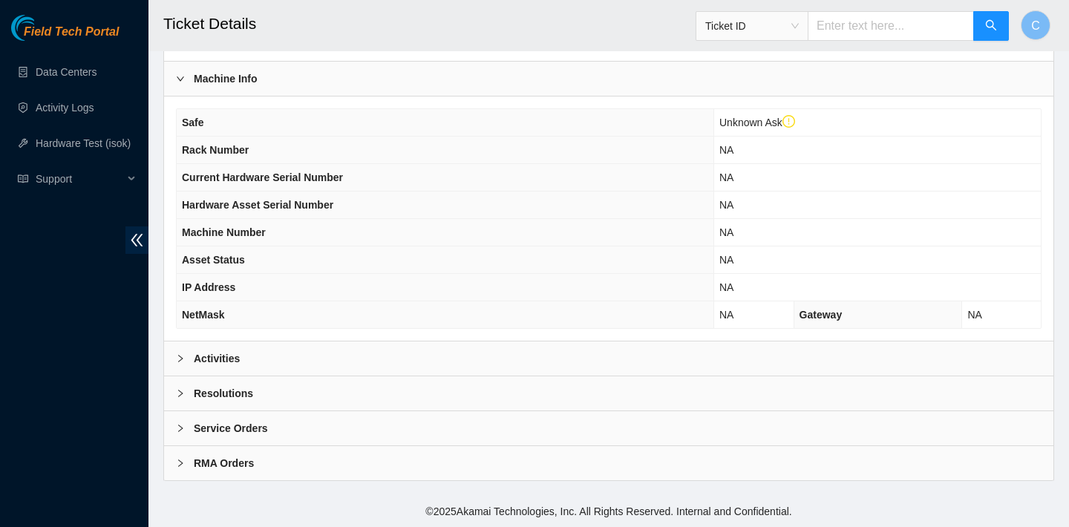
click at [328, 352] on div "Activities" at bounding box center [608, 358] width 889 height 34
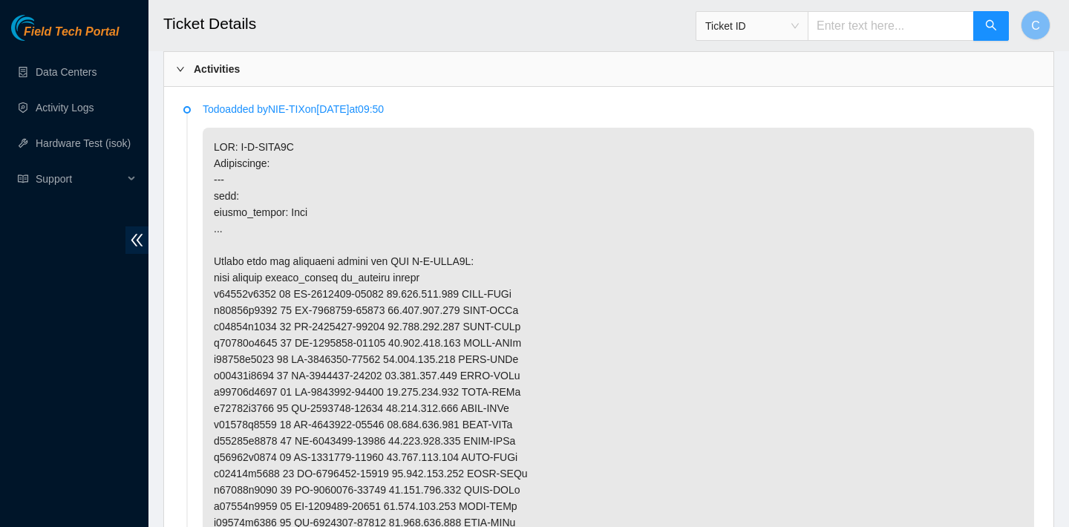
scroll to position [805, 0]
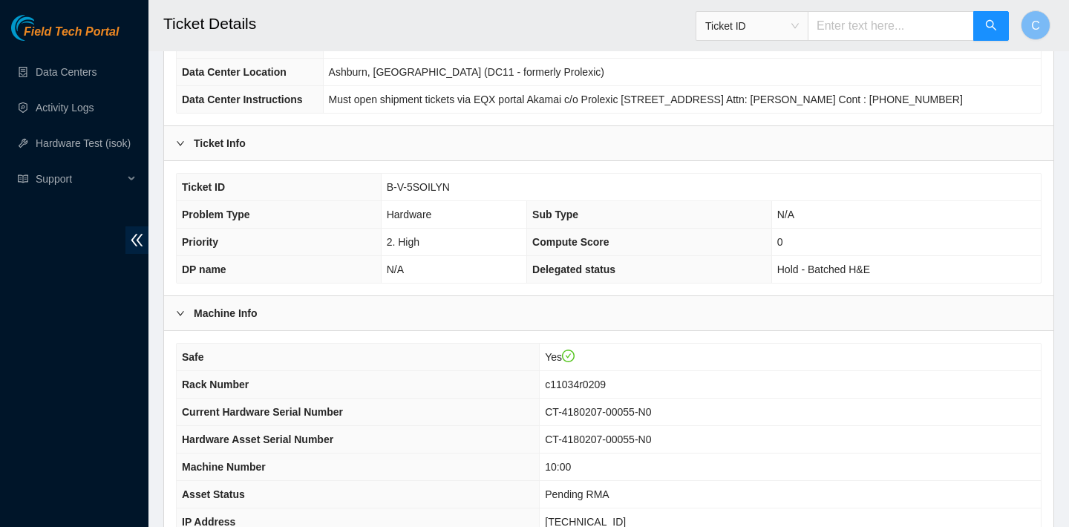
scroll to position [399, 0]
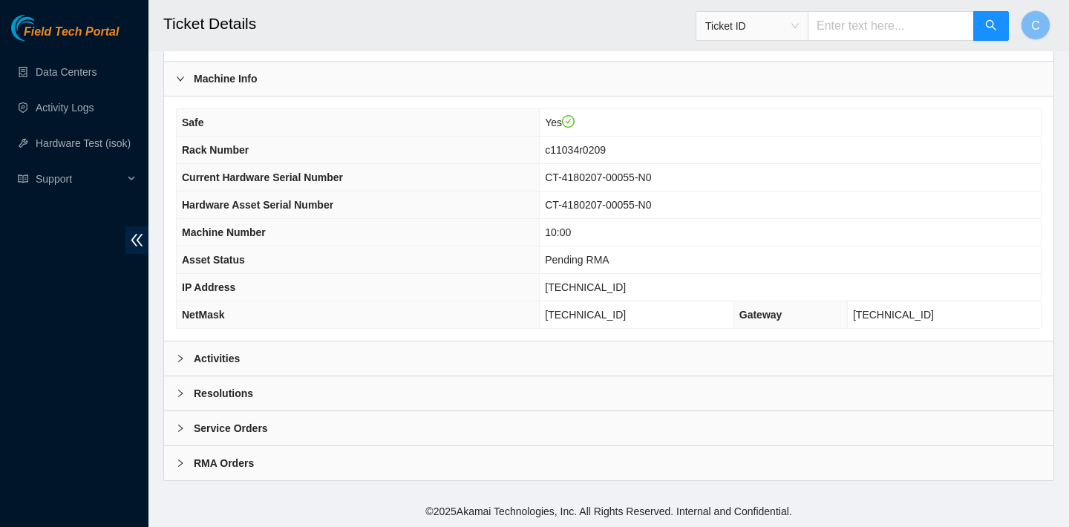
click at [459, 351] on div "Activities" at bounding box center [608, 358] width 889 height 34
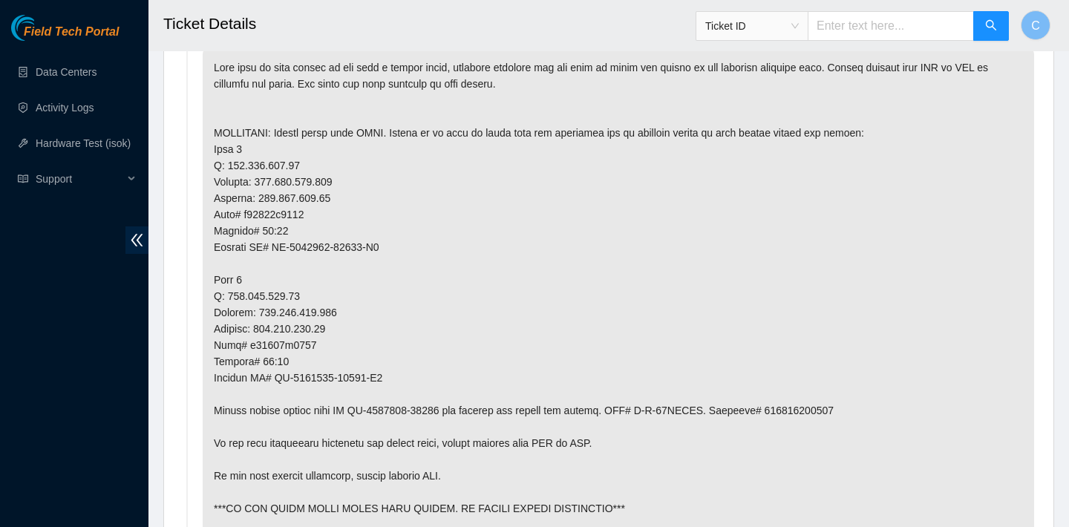
scroll to position [784, 0]
